Goal: Information Seeking & Learning: Learn about a topic

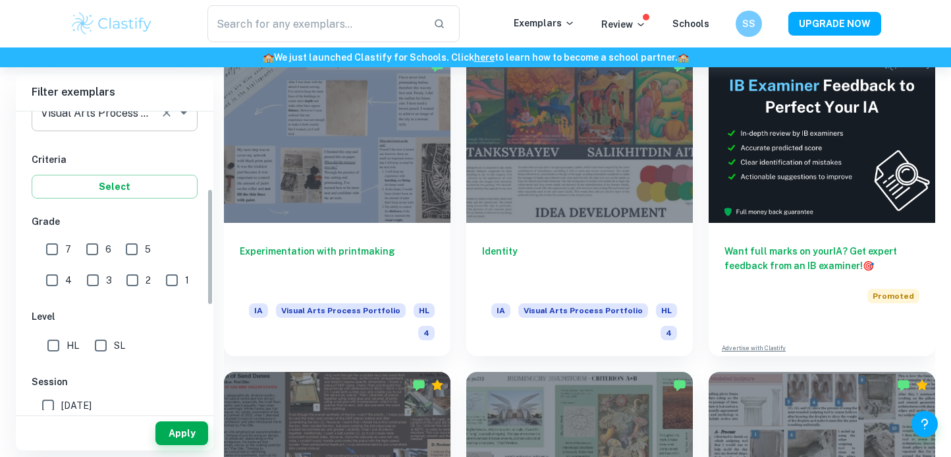
scroll to position [200, 0]
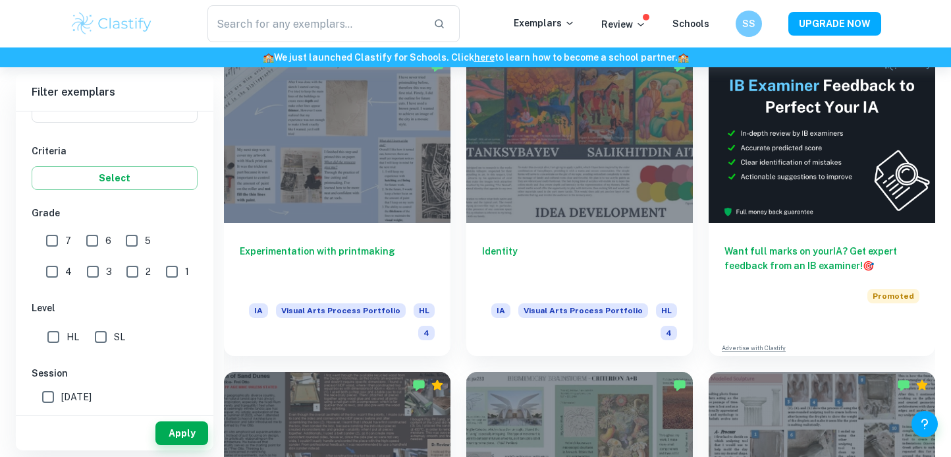
click at [52, 336] on input "HL" at bounding box center [53, 336] width 26 height 26
checkbox input "true"
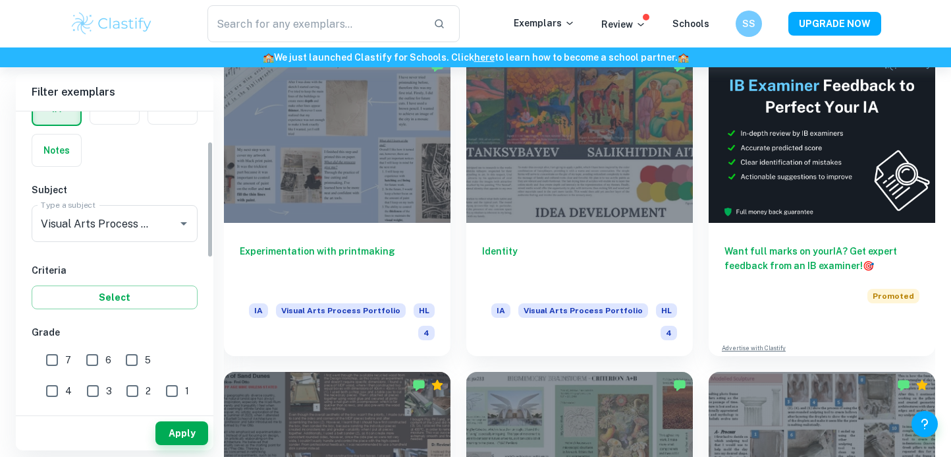
scroll to position [76, 0]
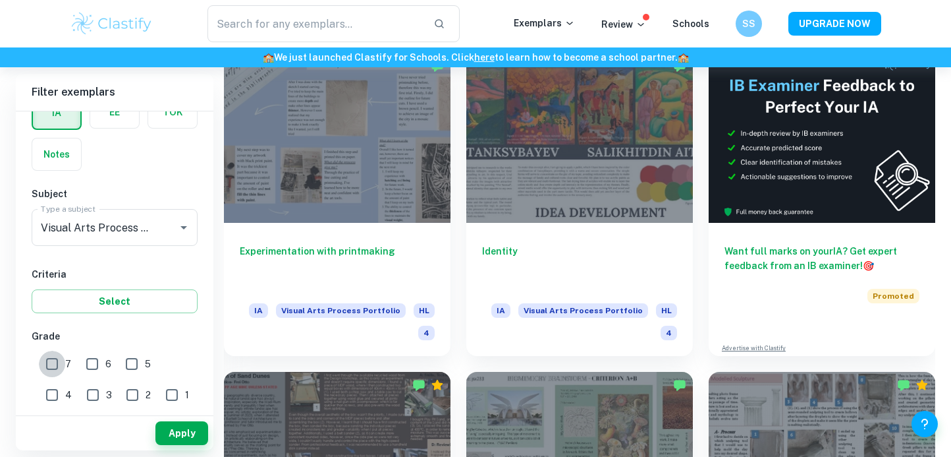
click at [55, 362] on input "7" at bounding box center [52, 363] width 26 height 26
checkbox input "true"
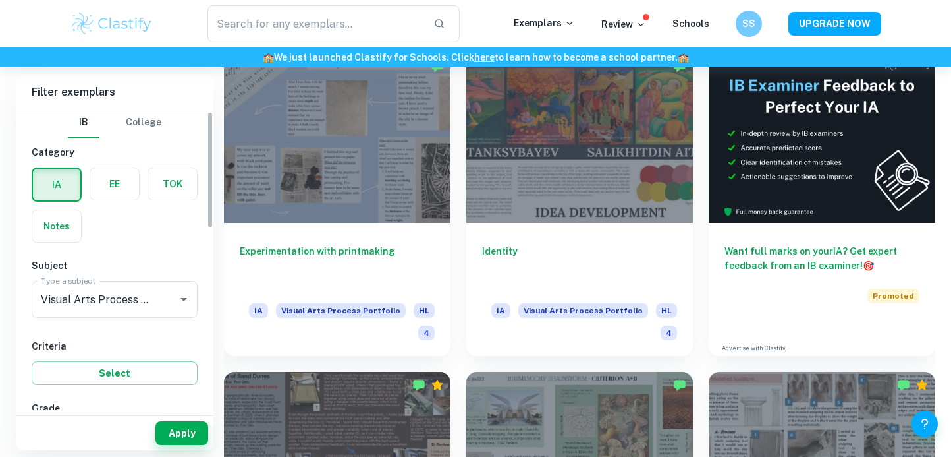
scroll to position [0, 0]
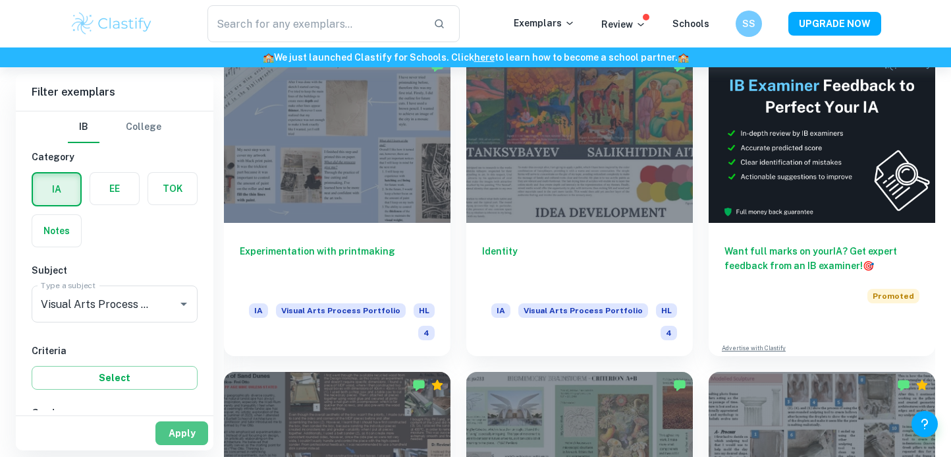
click at [174, 436] on button "Apply" at bounding box center [181, 433] width 53 height 24
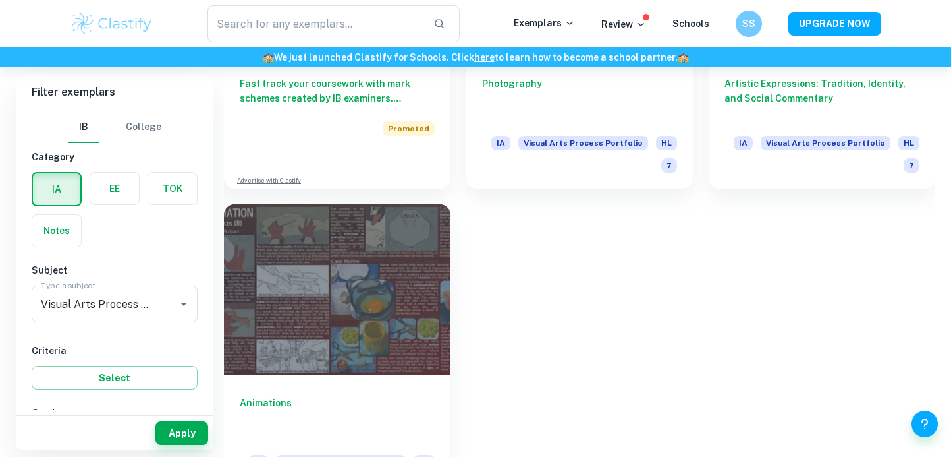
scroll to position [1133, 0]
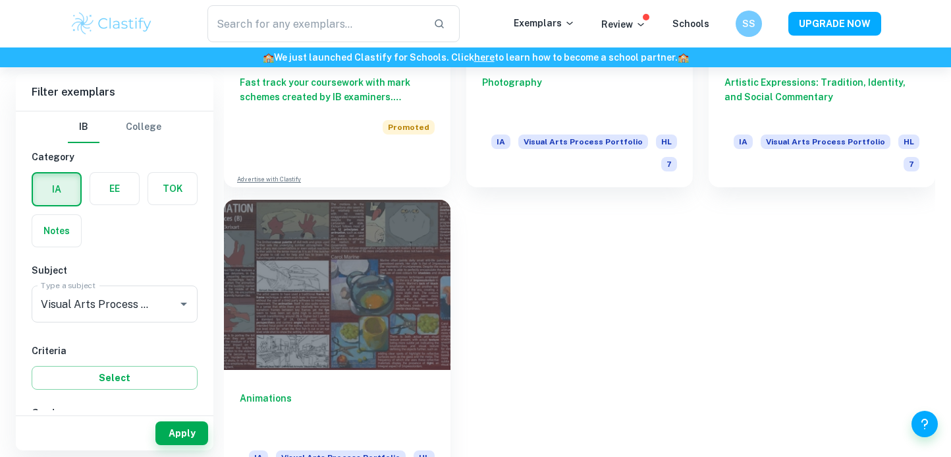
click at [293, 322] on div at bounding box center [337, 285] width 227 height 170
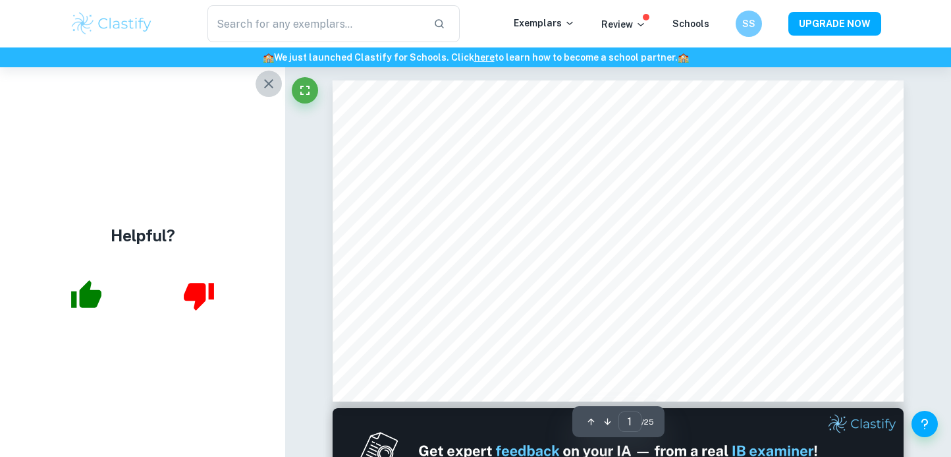
click at [267, 86] on icon "button" at bounding box center [269, 84] width 16 height 16
